Goal: Task Accomplishment & Management: Use online tool/utility

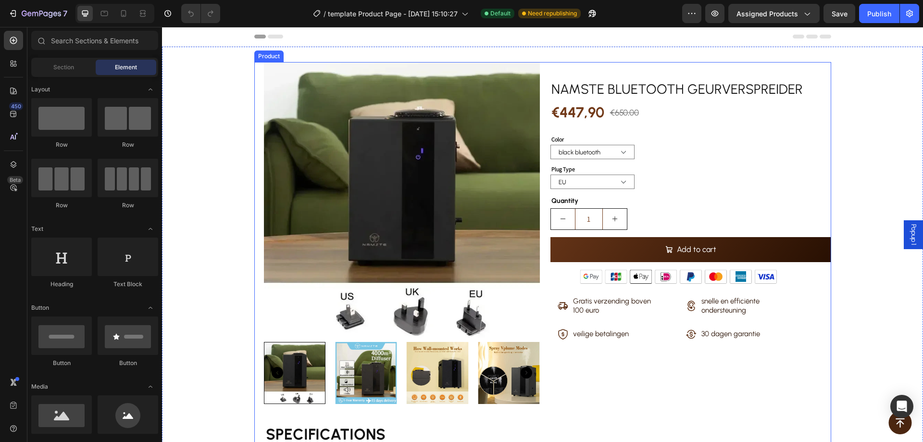
click at [542, 69] on div "Product Images SPECIFICATIONS Bare size : 20*14*29cm Brand Name : NAMSTE Capaci…" at bounding box center [542, 273] width 577 height 423
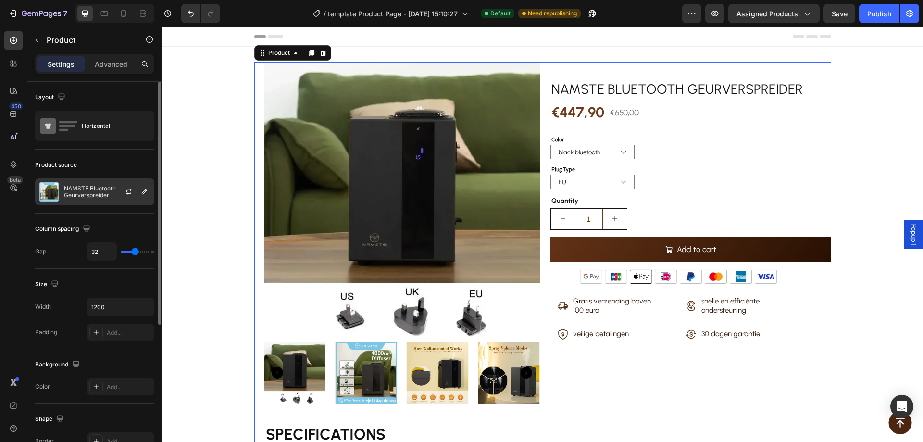
click at [70, 191] on p "NAMSTE Bluetooth Geurverspreider" at bounding box center [107, 191] width 86 height 13
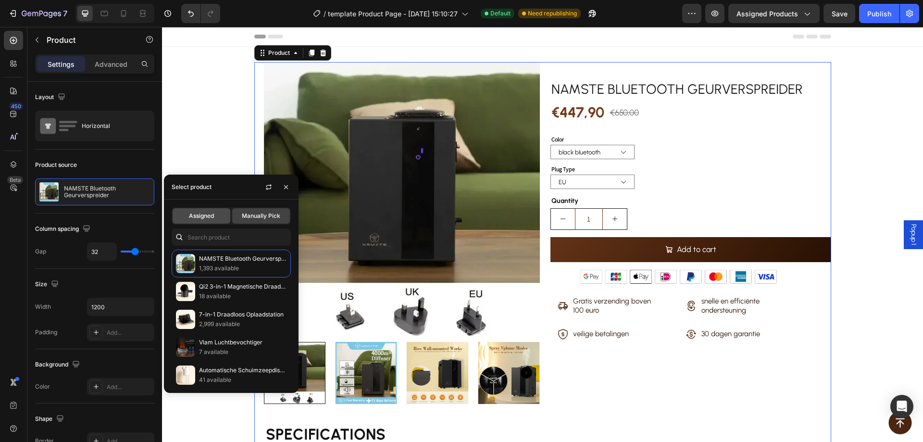
click at [203, 215] on span "Assigned" at bounding box center [201, 215] width 25 height 9
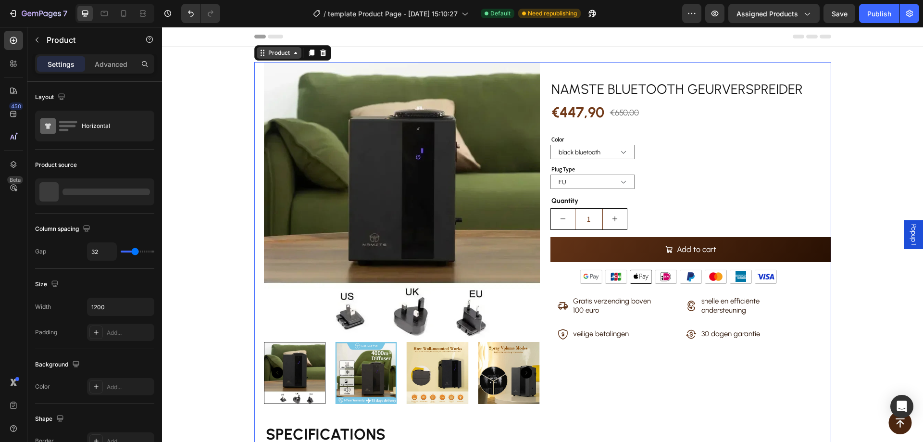
click at [278, 53] on div "Product" at bounding box center [278, 53] width 25 height 9
click at [594, 19] on button "button" at bounding box center [591, 13] width 19 height 19
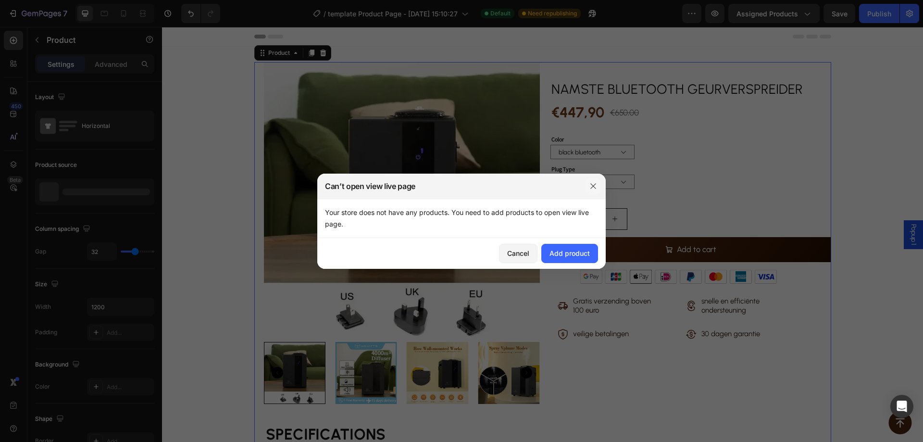
drag, startPoint x: 596, startPoint y: 185, endPoint x: 613, endPoint y: 173, distance: 20.1
click at [596, 185] on icon "button" at bounding box center [593, 186] width 8 height 8
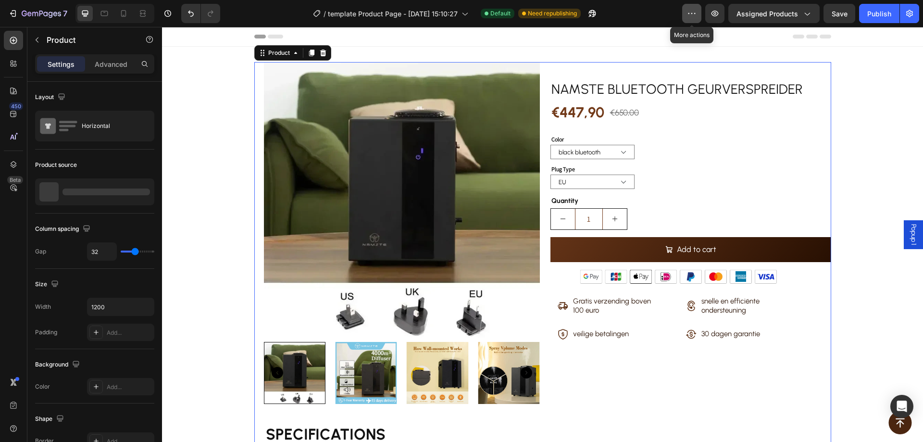
click at [692, 14] on icon "button" at bounding box center [692, 14] width 10 height 10
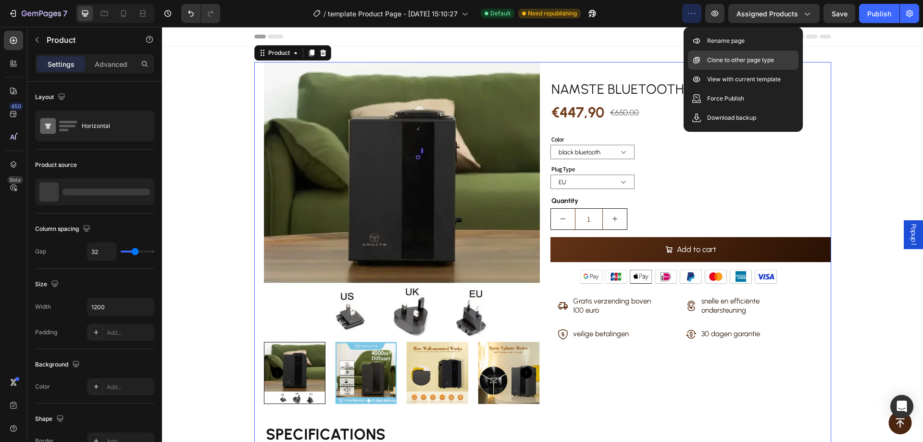
click at [717, 55] on p "Clone to other page type" at bounding box center [740, 60] width 67 height 10
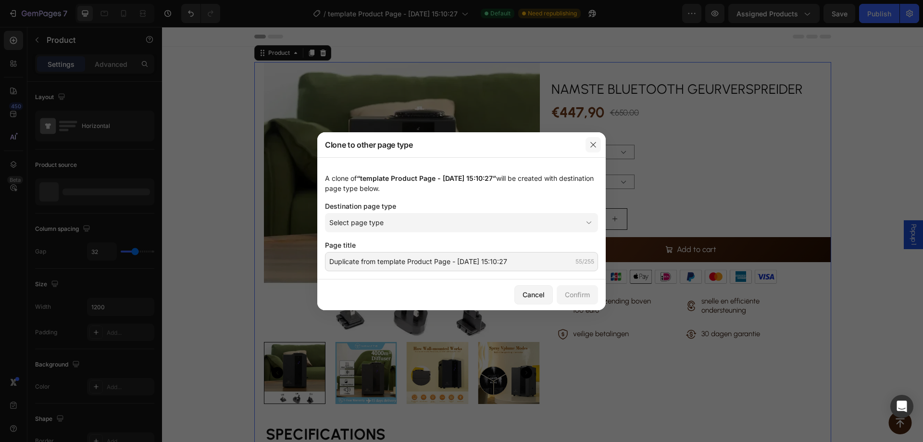
click at [600, 146] on button "button" at bounding box center [592, 144] width 15 height 15
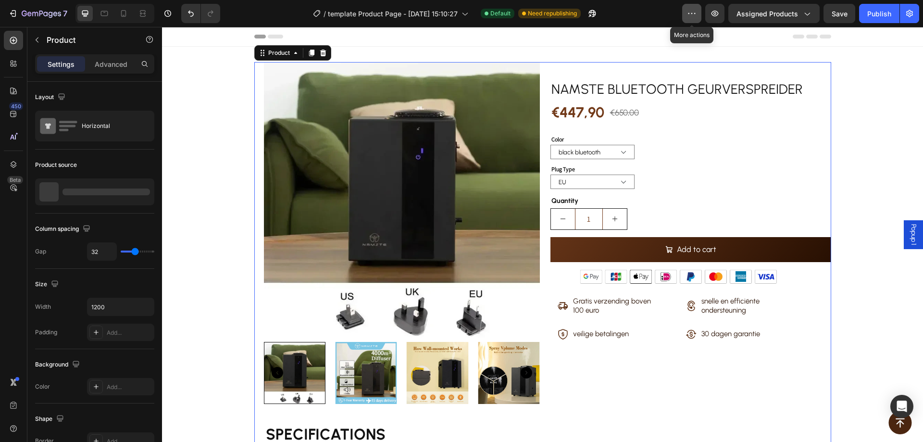
click at [695, 16] on icon "button" at bounding box center [692, 14] width 10 height 10
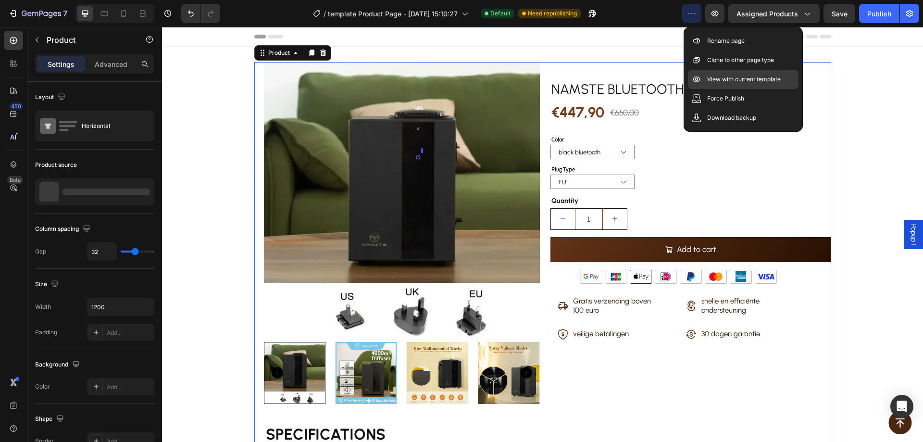
click at [710, 82] on p "View with current template" at bounding box center [744, 79] width 74 height 10
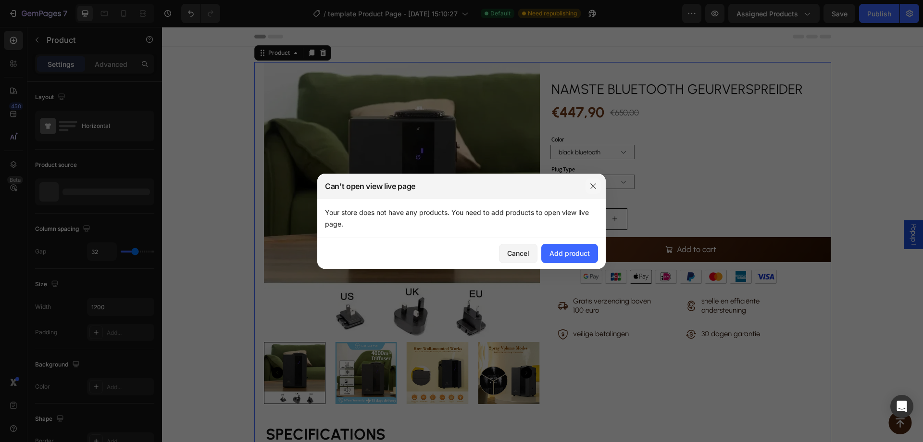
click at [592, 187] on icon "button" at bounding box center [593, 186] width 8 height 8
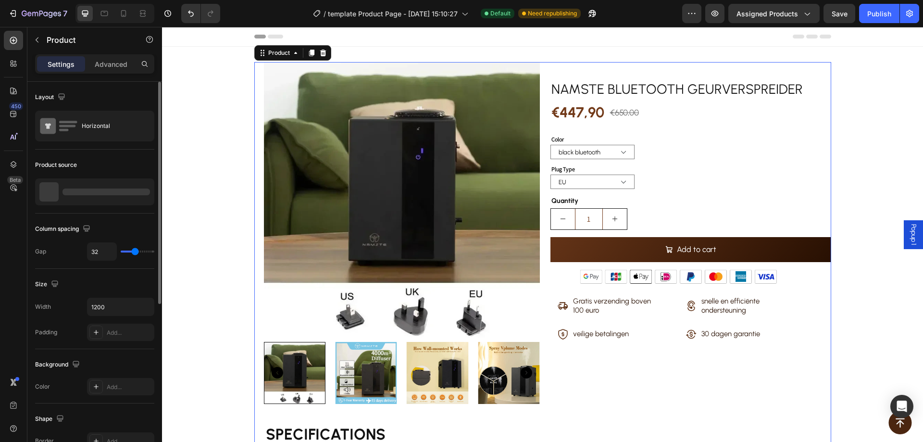
click at [90, 192] on div at bounding box center [105, 191] width 87 height 7
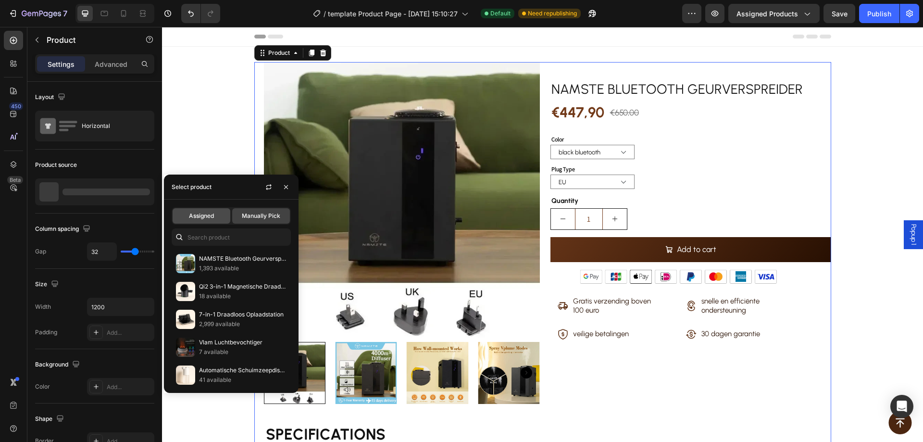
click at [195, 210] on div "Assigned" at bounding box center [202, 215] width 58 height 15
click at [210, 211] on span "Assigned" at bounding box center [201, 215] width 25 height 9
click at [225, 186] on div "Select product" at bounding box center [231, 186] width 135 height 25
drag, startPoint x: 282, startPoint y: 190, endPoint x: 47, endPoint y: 161, distance: 236.2
click at [282, 190] on button "button" at bounding box center [285, 186] width 15 height 15
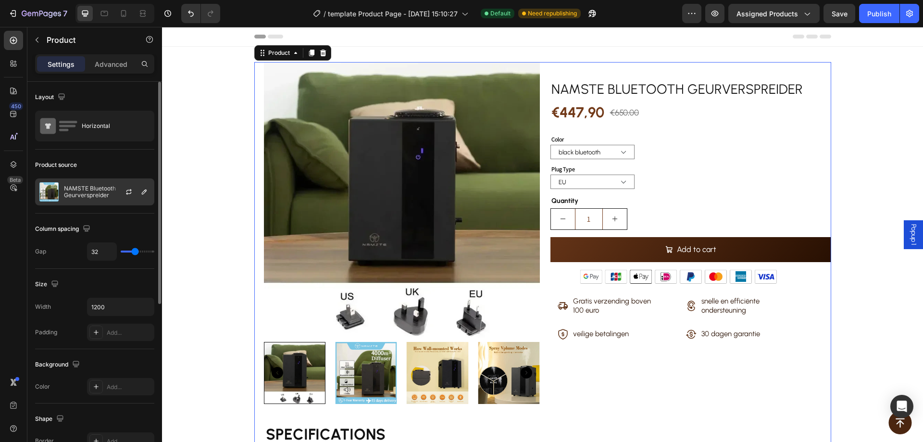
click at [102, 186] on p "NAMSTE Bluetooth Geurverspreider" at bounding box center [107, 191] width 86 height 13
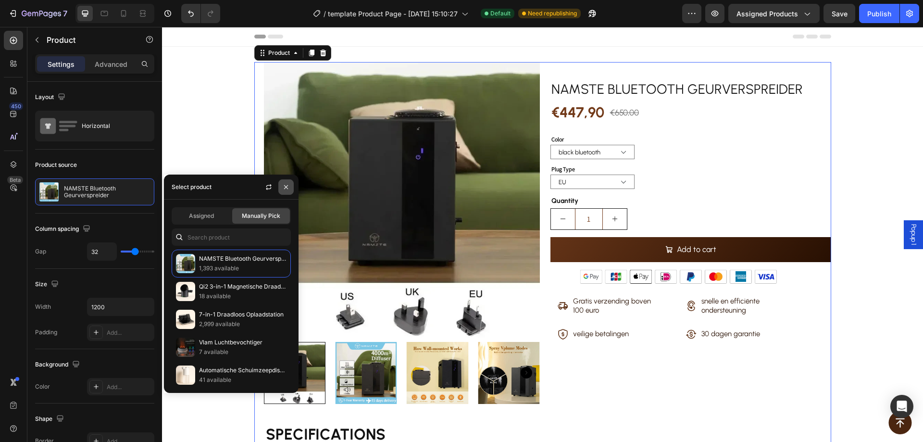
click at [286, 186] on icon "button" at bounding box center [286, 187] width 8 height 8
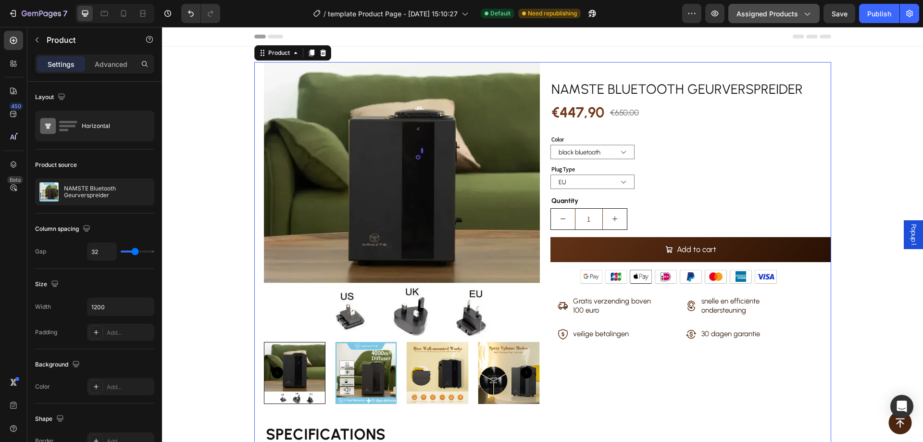
click at [771, 14] on span "Assigned Products" at bounding box center [767, 14] width 62 height 10
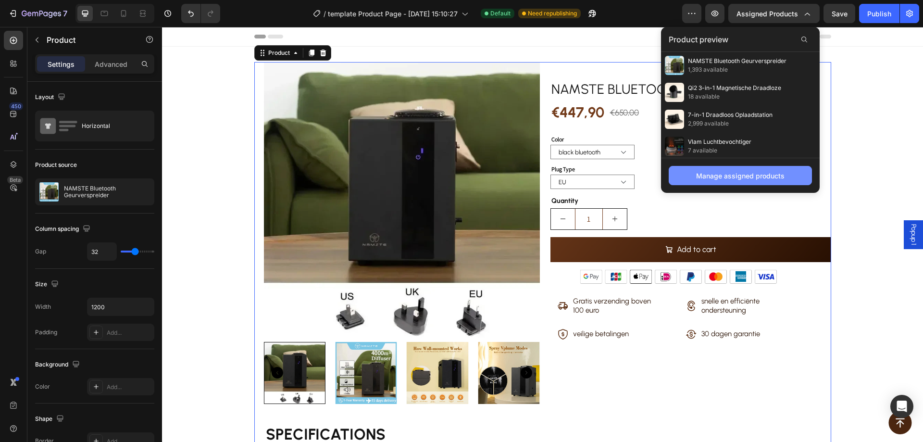
click at [716, 181] on button "Manage assigned products" at bounding box center [739, 175] width 143 height 19
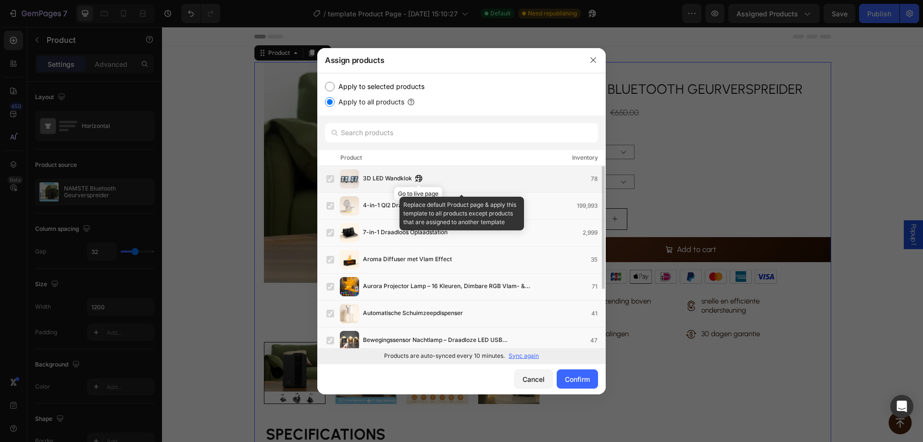
click at [417, 175] on icon "button" at bounding box center [419, 178] width 8 height 8
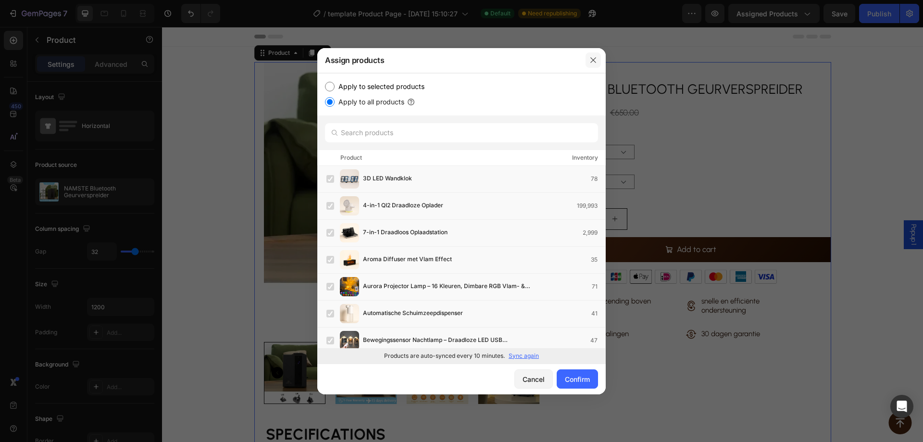
drag, startPoint x: 594, startPoint y: 64, endPoint x: 598, endPoint y: 5, distance: 58.8
click at [594, 64] on button "button" at bounding box center [592, 59] width 15 height 15
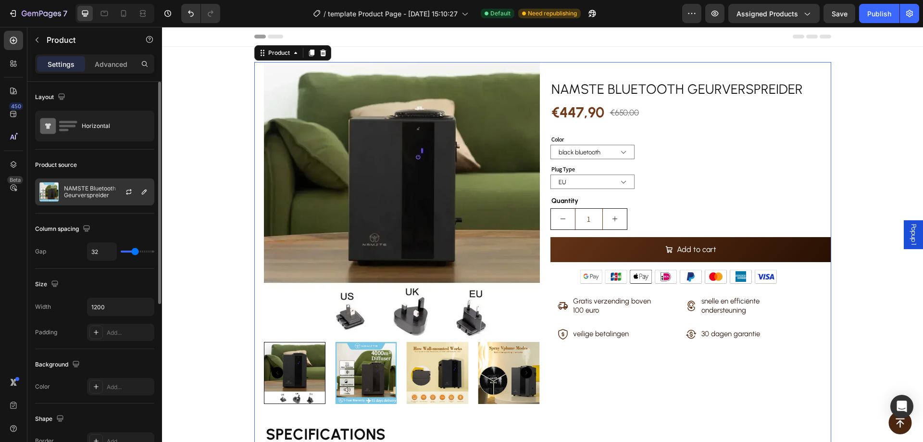
click at [84, 199] on div "NAMSTE Bluetooth Geurverspreider" at bounding box center [94, 191] width 119 height 27
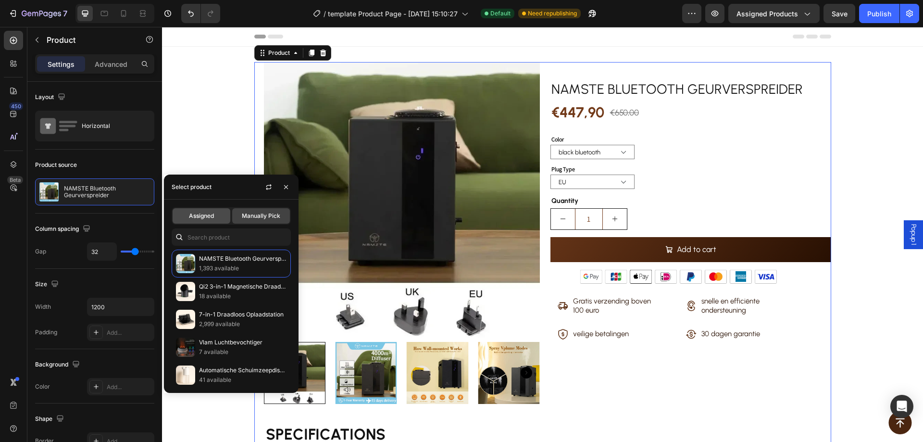
click at [195, 217] on span "Assigned" at bounding box center [201, 215] width 25 height 9
click at [198, 213] on span "Assigned" at bounding box center [201, 215] width 25 height 9
click at [204, 220] on div "Assigned" at bounding box center [202, 215] width 58 height 15
click at [620, 10] on div "/ template Product Page - Sep 25, 15:10:27 Default Need republishing" at bounding box center [455, 13] width 454 height 19
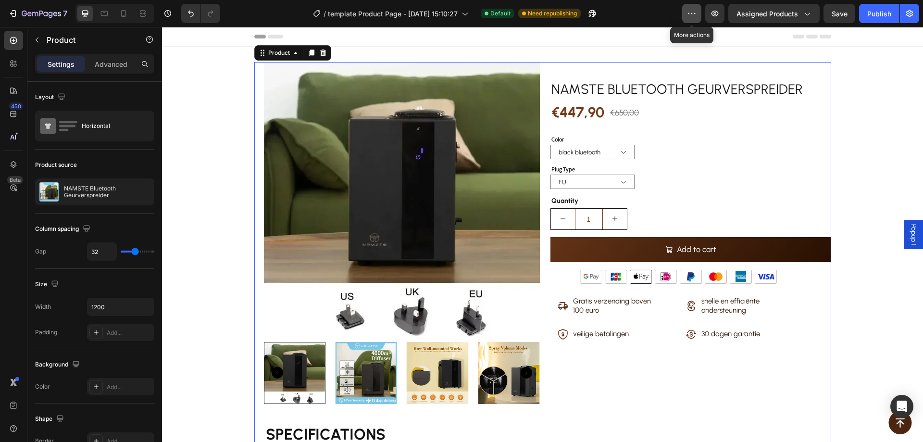
click at [691, 12] on icon "button" at bounding box center [692, 14] width 10 height 10
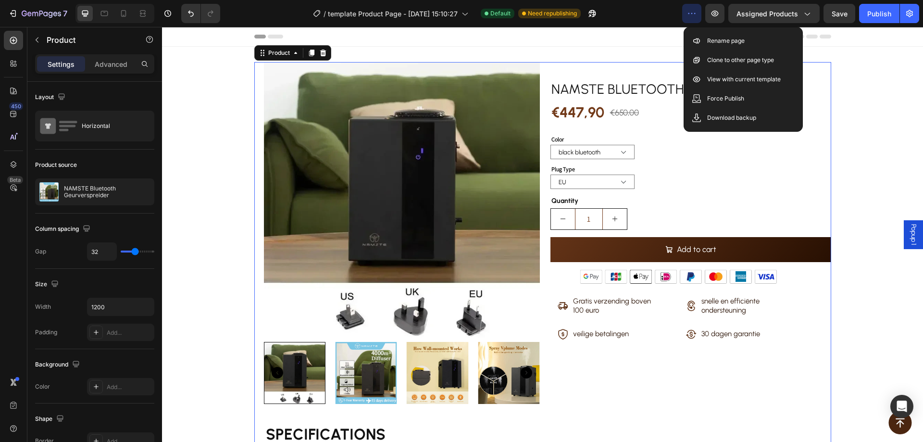
click at [631, 19] on div "/ template Product Page - Sep 25, 15:10:27 Default Need republishing" at bounding box center [455, 13] width 454 height 19
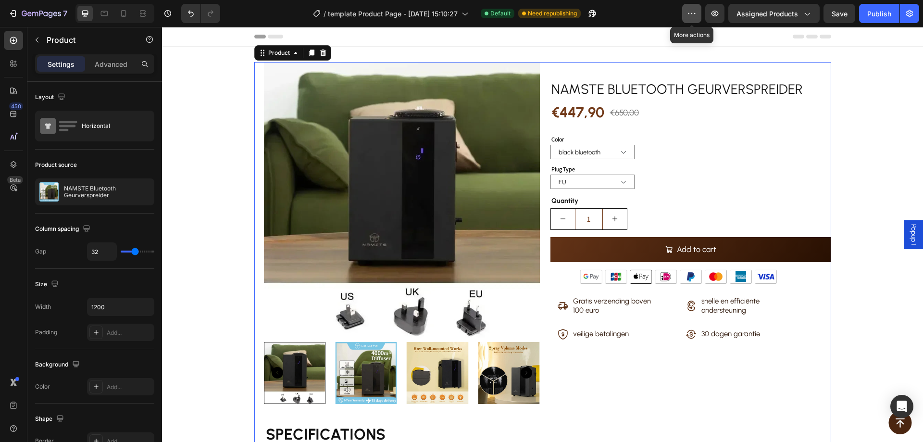
click at [696, 12] on icon "button" at bounding box center [692, 14] width 10 height 10
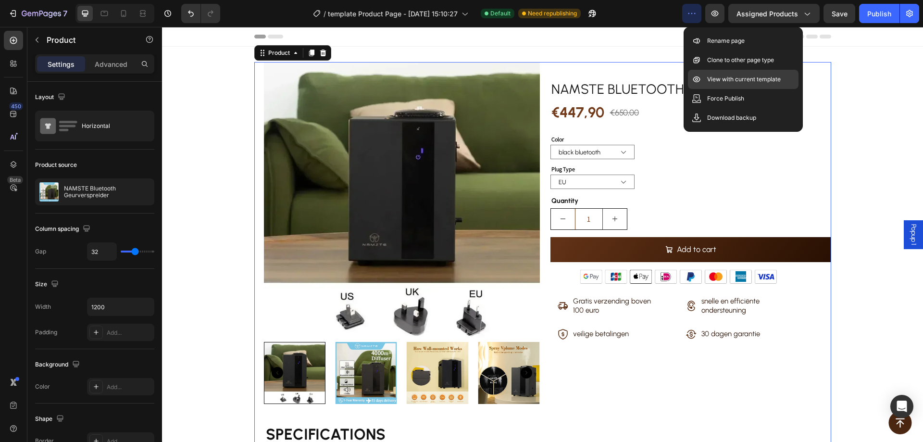
click at [720, 80] on p "View with current template" at bounding box center [744, 79] width 74 height 10
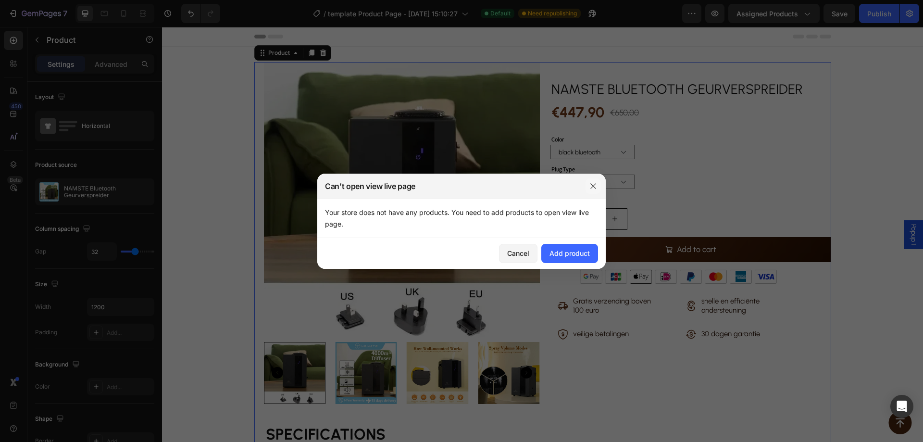
click at [591, 189] on icon "button" at bounding box center [593, 186] width 8 height 8
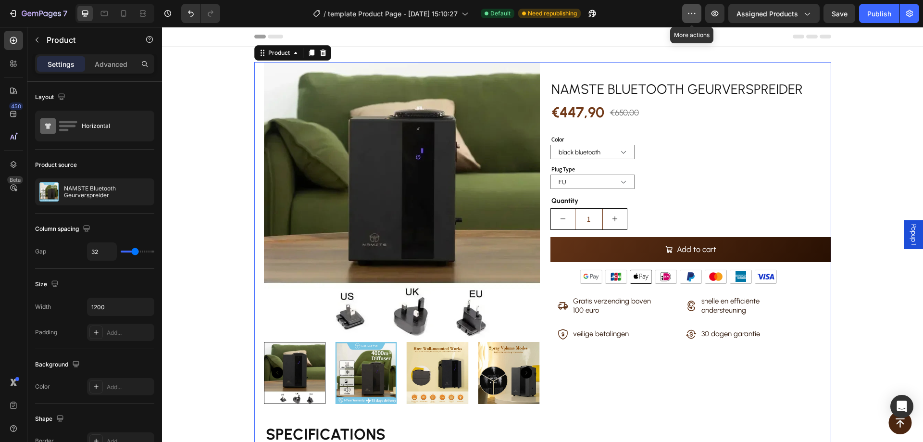
click at [688, 14] on button "button" at bounding box center [691, 13] width 19 height 19
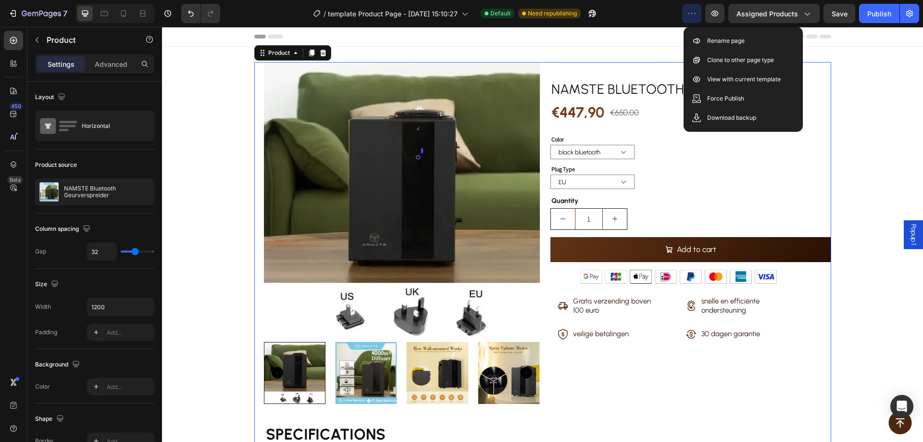
click at [628, 9] on div "/ template Product Page - Sep 25, 15:10:27 Default Need republishing" at bounding box center [455, 13] width 454 height 19
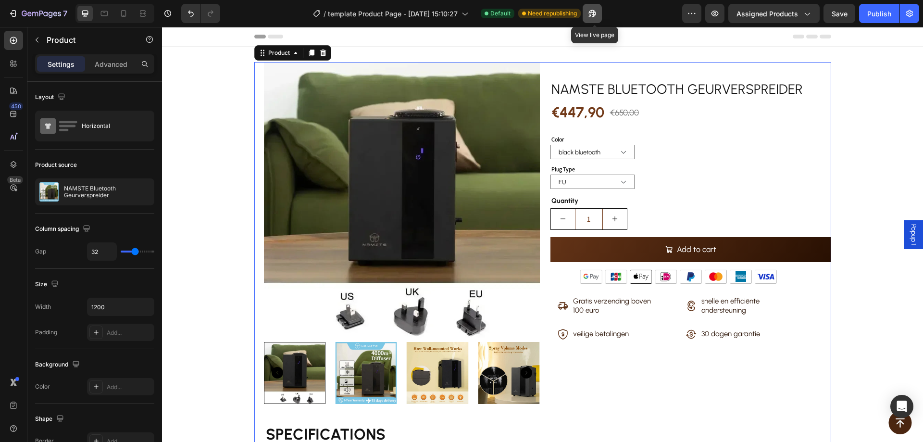
click at [591, 16] on icon "button" at bounding box center [590, 15] width 2 height 2
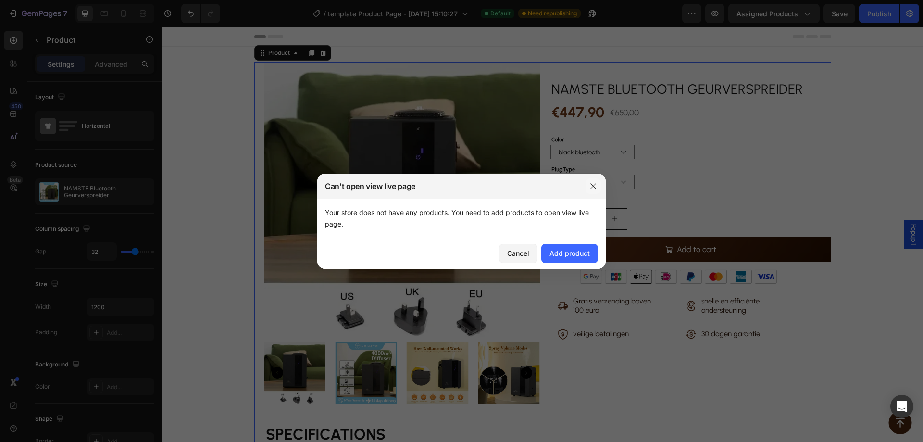
click at [597, 186] on button "button" at bounding box center [592, 185] width 15 height 15
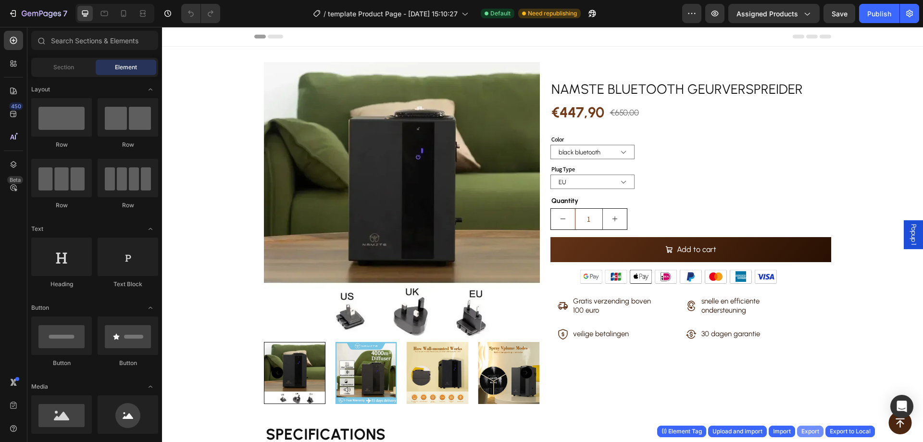
click at [805, 431] on div "Export" at bounding box center [810, 431] width 18 height 9
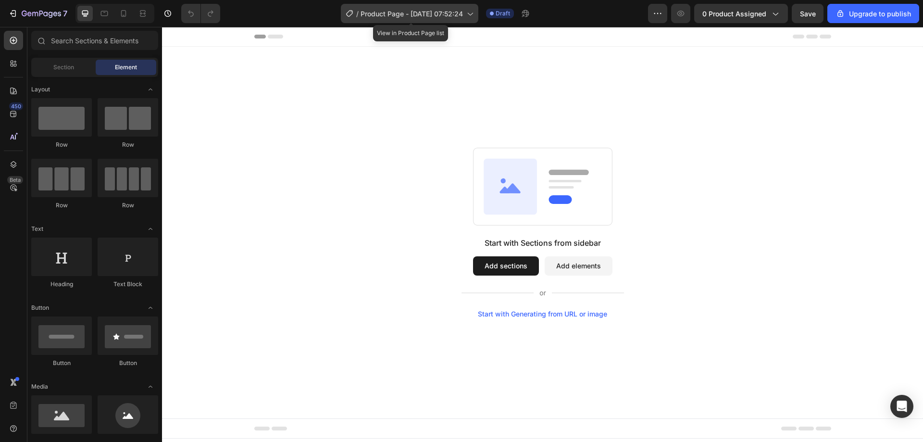
click at [419, 14] on span "Product Page - Sep 28, 07:52:24" at bounding box center [411, 14] width 102 height 10
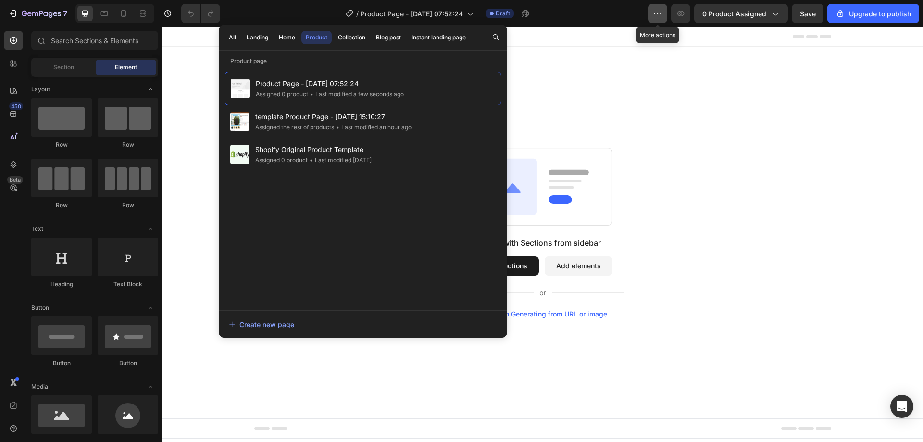
click at [664, 12] on button "button" at bounding box center [657, 13] width 19 height 19
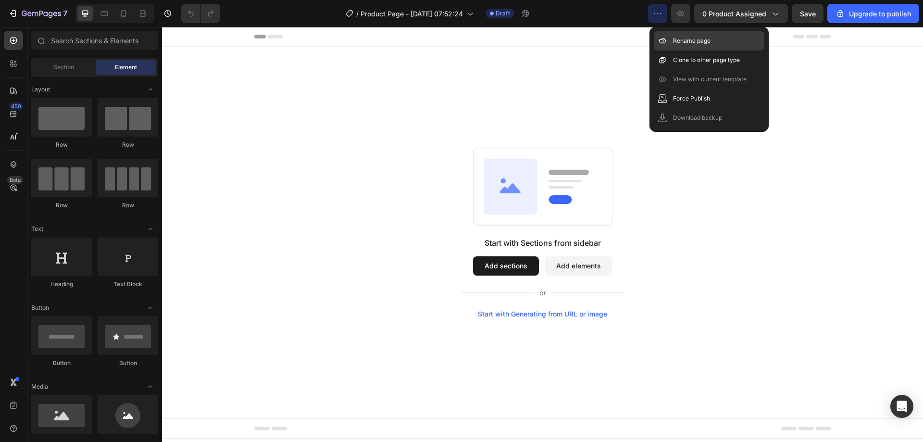
click at [702, 45] on p "Rename page" at bounding box center [691, 41] width 37 height 10
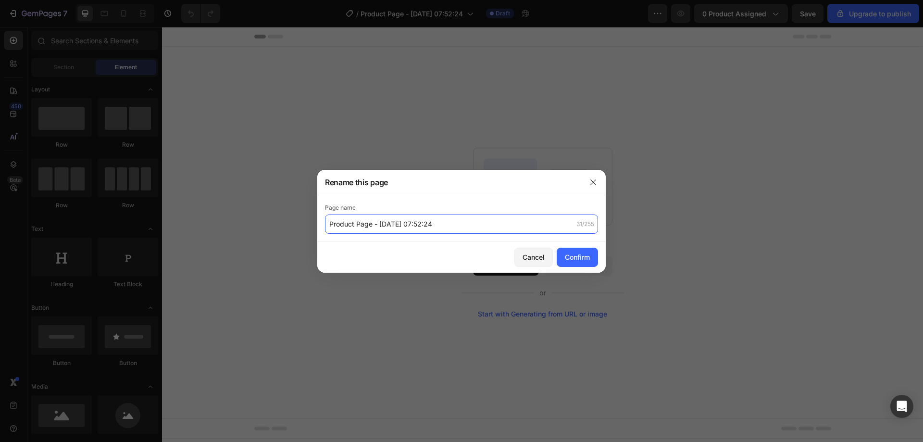
click at [340, 229] on input "Product Page - Sep 28, 07:52:24" at bounding box center [461, 223] width 273 height 19
type input "[[PERSON_NAME]] Product Page - [DATE] 07:52:24"
drag, startPoint x: 574, startPoint y: 257, endPoint x: 526, endPoint y: 203, distance: 71.5
click at [574, 256] on div "Confirm" at bounding box center [577, 257] width 25 height 10
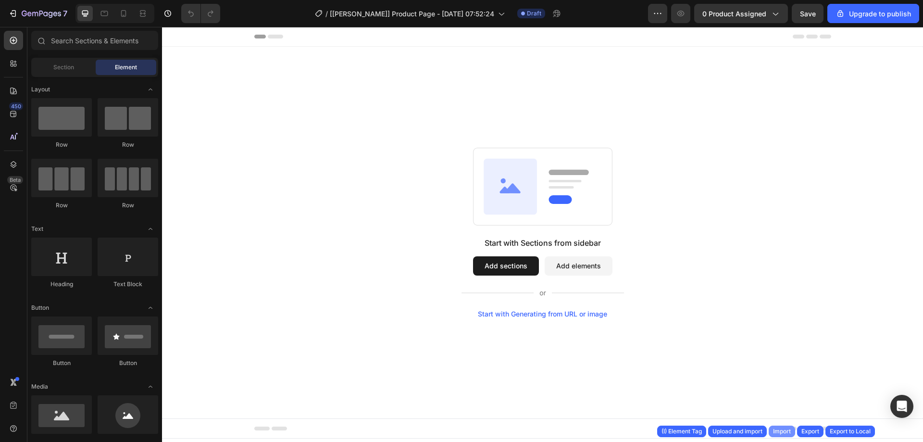
click at [785, 431] on div "Import" at bounding box center [782, 431] width 18 height 9
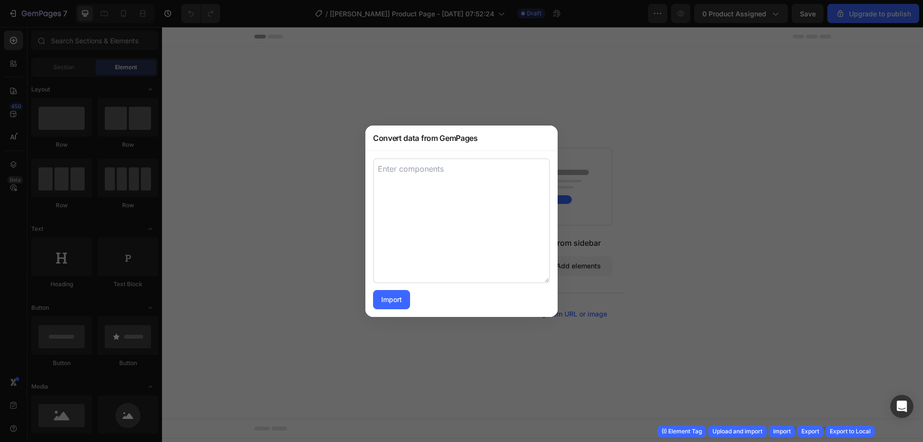
click at [461, 216] on textarea at bounding box center [461, 220] width 177 height 125
paste textarea "[{"uid":"gLorNMasZ9","tag":"Sticky","label":"Sticky","settings":{"fullWidth":{"…"
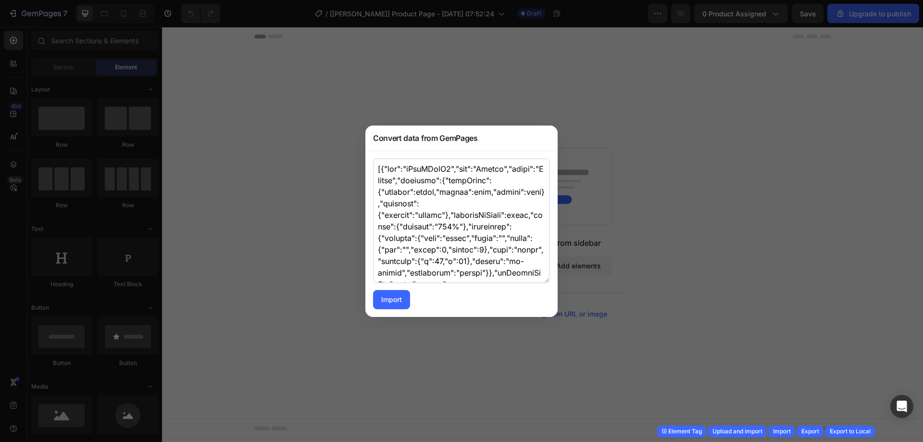
scroll to position [48542, 0]
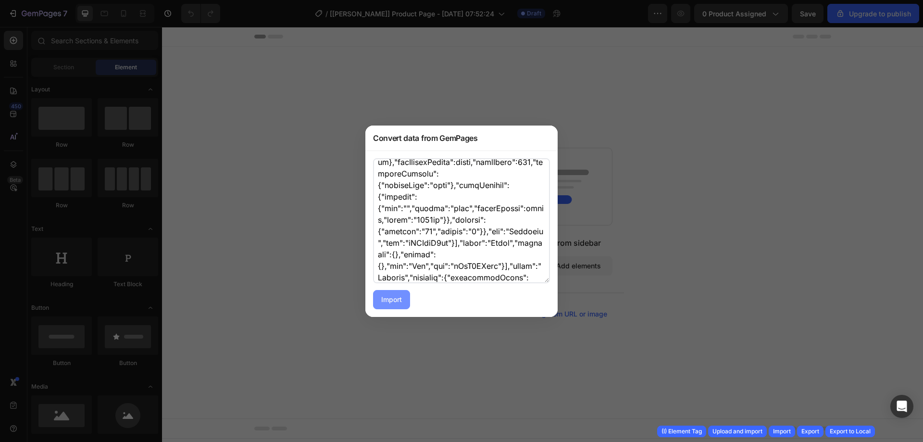
type textarea "[{"uid":"gLorNMasZ9","tag":"Sticky","label":"Sticky","settings":{"fullWidth":{"…"
click at [394, 302] on div "Import" at bounding box center [391, 299] width 21 height 10
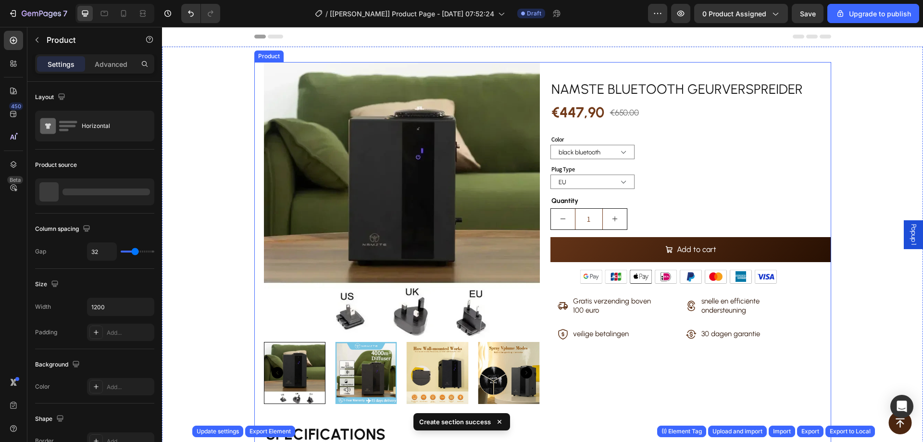
click at [257, 71] on div "Product Images SPECIFICATIONS Bare size : 20*14*29cm Brand Name : NAMSTE Capaci…" at bounding box center [394, 273] width 281 height 423
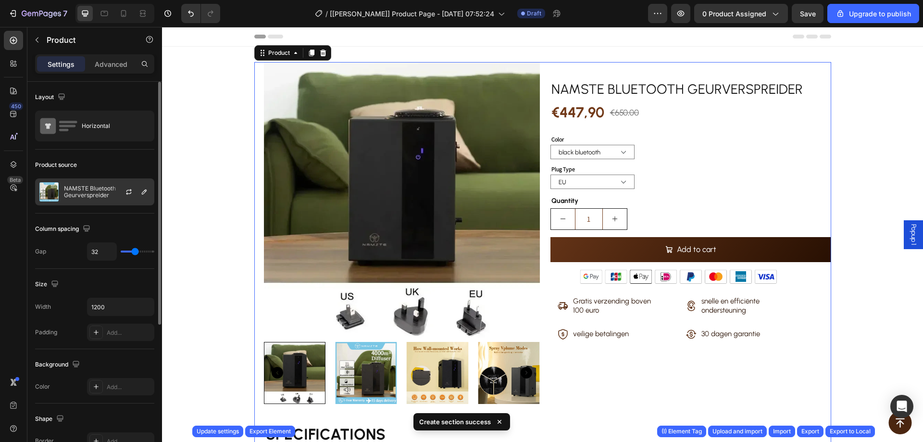
click at [86, 186] on p "NAMSTE Bluetooth Geurverspreider" at bounding box center [107, 191] width 86 height 13
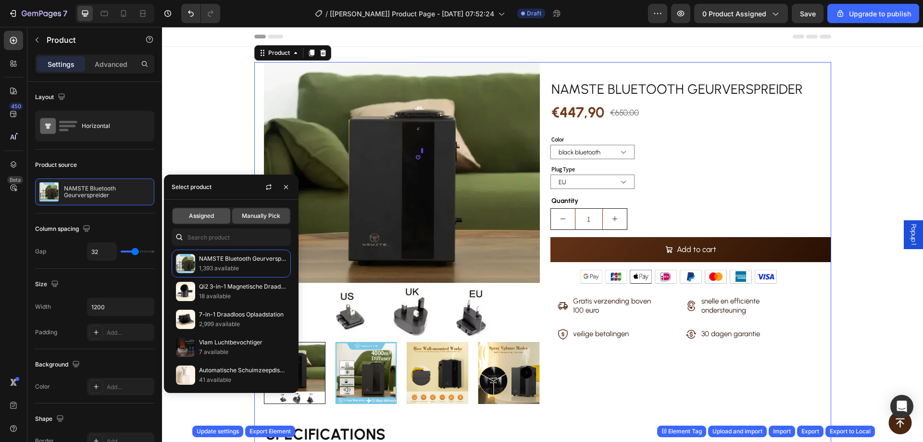
click at [196, 218] on span "Assigned" at bounding box center [201, 215] width 25 height 9
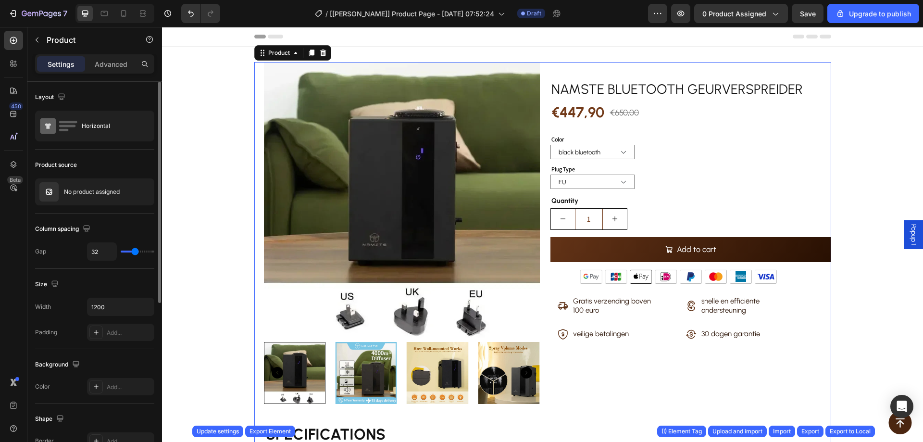
drag, startPoint x: 133, startPoint y: 159, endPoint x: 434, endPoint y: 58, distance: 317.8
click at [133, 159] on div "Product source" at bounding box center [94, 164] width 119 height 15
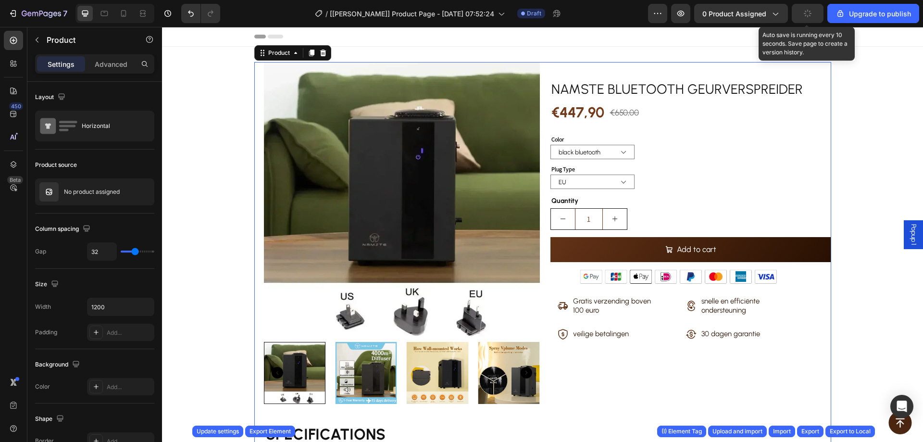
click at [803, 14] on button "button" at bounding box center [808, 13] width 32 height 19
click at [805, 16] on icon "button" at bounding box center [808, 14] width 10 height 10
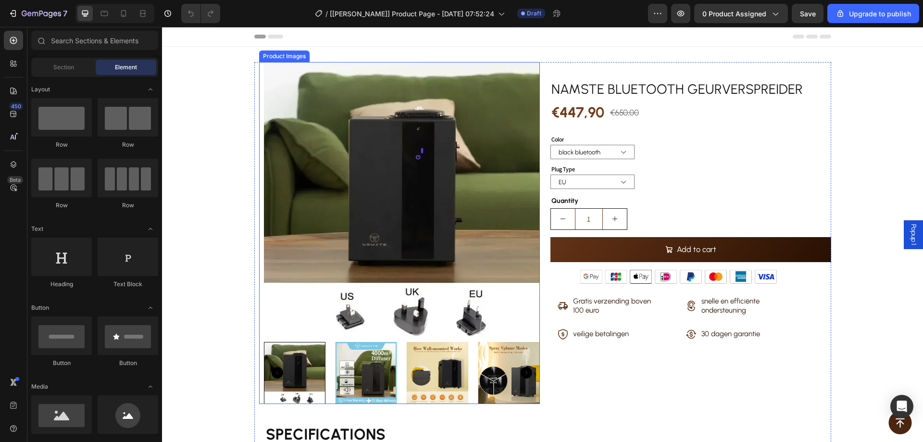
click at [270, 74] on img at bounding box center [402, 200] width 276 height 276
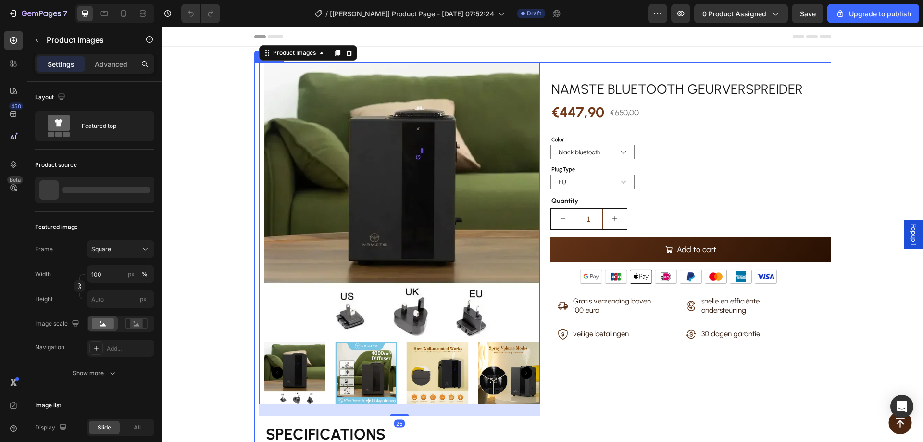
click at [257, 66] on div "Product Images 25 SPECIFICATIONS Bare size : 20*14*29cm Brand Name : NAMSTE Cap…" at bounding box center [394, 273] width 281 height 423
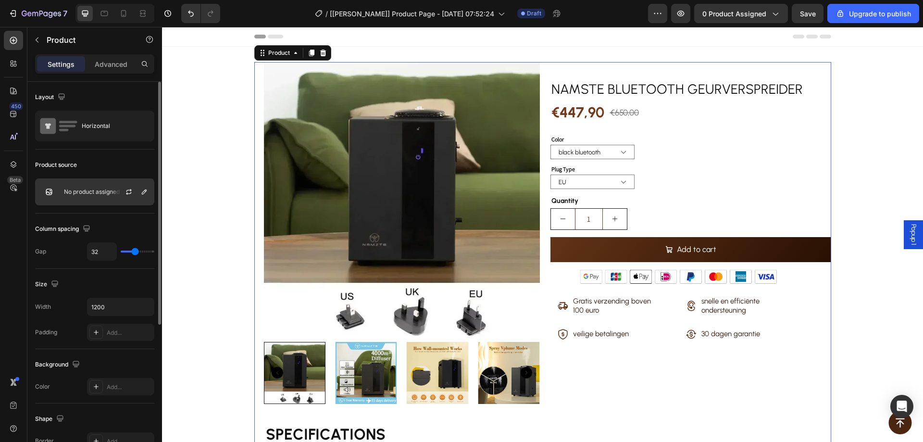
click at [86, 188] on div "No product assigned" at bounding box center [94, 191] width 119 height 27
